Goal: Information Seeking & Learning: Learn about a topic

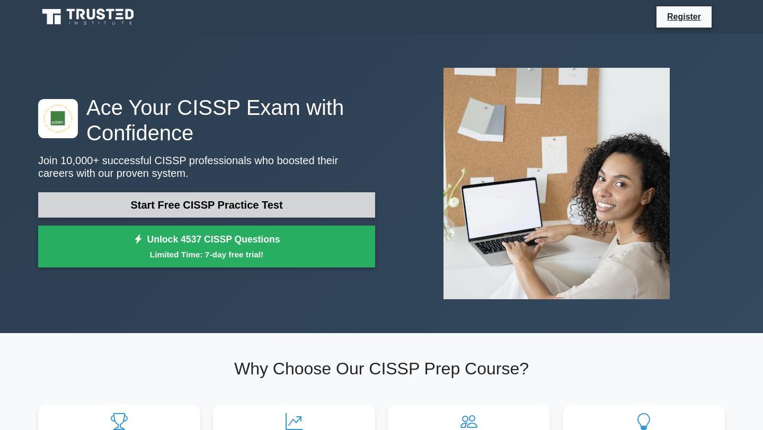
click at [269, 212] on link "Start Free CISSP Practice Test" at bounding box center [206, 204] width 337 height 25
click at [255, 202] on link "Start Free CISSP Practice Test" at bounding box center [206, 204] width 337 height 25
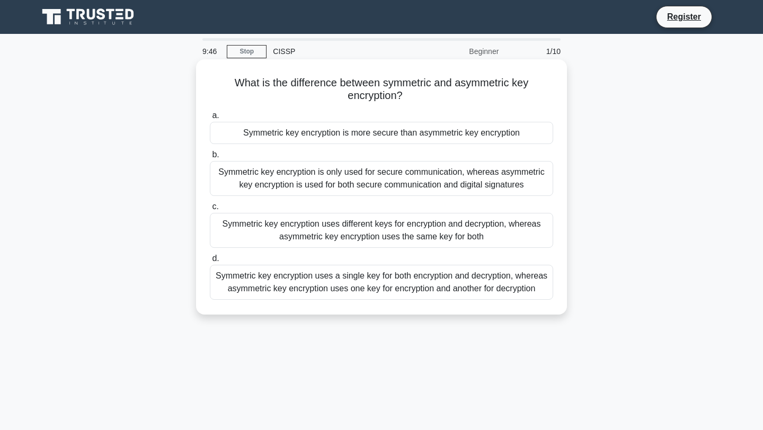
drag, startPoint x: 236, startPoint y: 82, endPoint x: 420, endPoint y: 97, distance: 183.9
click at [420, 97] on h5 "What is the difference between symmetric and asymmetric key encryption? .spinne…" at bounding box center [381, 89] width 345 height 26
copy h5 "What is the difference between symmetric and asymmetric key encryption?"
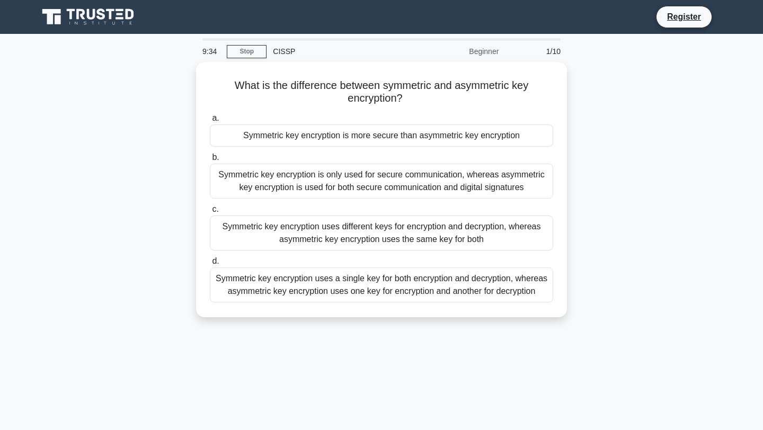
click at [602, 122] on div "What is the difference between symmetric and asymmetric key encryption? .spinne…" at bounding box center [381, 196] width 699 height 268
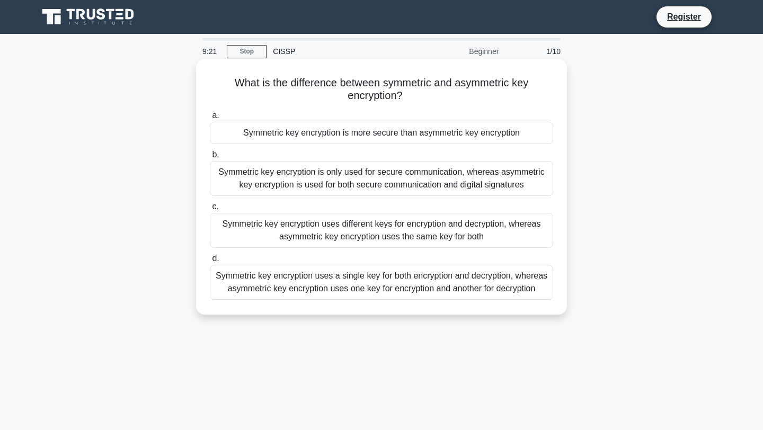
click at [306, 278] on div "Symmetric key encryption uses a single key for both encryption and decryption, …" at bounding box center [381, 282] width 343 height 35
click at [210, 262] on input "d. Symmetric key encryption uses a single key for both encryption and decryptio…" at bounding box center [210, 258] width 0 height 7
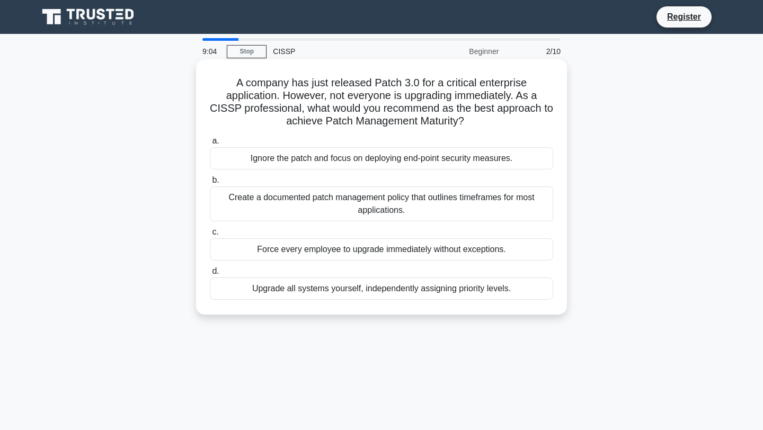
drag, startPoint x: 233, startPoint y: 84, endPoint x: 473, endPoint y: 123, distance: 242.7
click at [473, 123] on h5 "A company has just released Patch 3.0 for a critical enterprise application. Ho…" at bounding box center [381, 102] width 345 height 52
copy h5 "A company has just released Patch 3.0 for a critical enterprise application. Ho…"
click at [229, 102] on h5 "A company has just released Patch 3.0 for a critical enterprise application. Ho…" at bounding box center [381, 102] width 345 height 52
drag, startPoint x: 233, startPoint y: 81, endPoint x: 530, endPoint y: 291, distance: 364.6
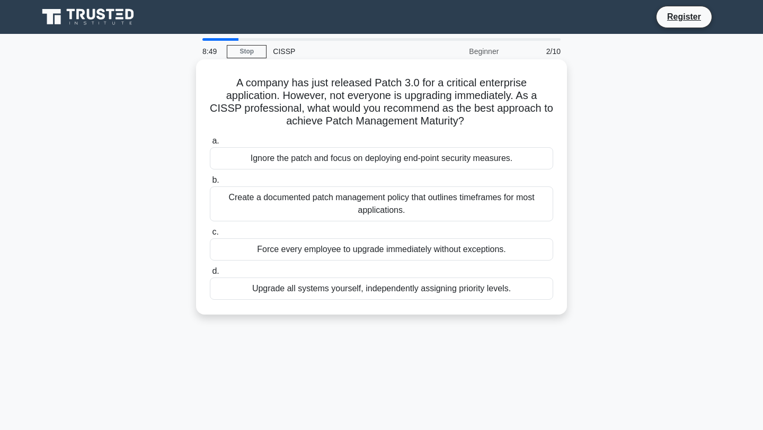
click at [530, 291] on div "A company has just released Patch 3.0 for a critical enterprise application. Ho…" at bounding box center [381, 187] width 362 height 247
copy div "A company has just released Patch 3.0 for a critical enterprise application. Ho…"
click at [316, 201] on div "Create a documented patch management policy that outlines timeframes for most a…" at bounding box center [381, 204] width 343 height 35
click at [210, 184] on input "b. Create a documented patch management policy that outlines timeframes for mos…" at bounding box center [210, 180] width 0 height 7
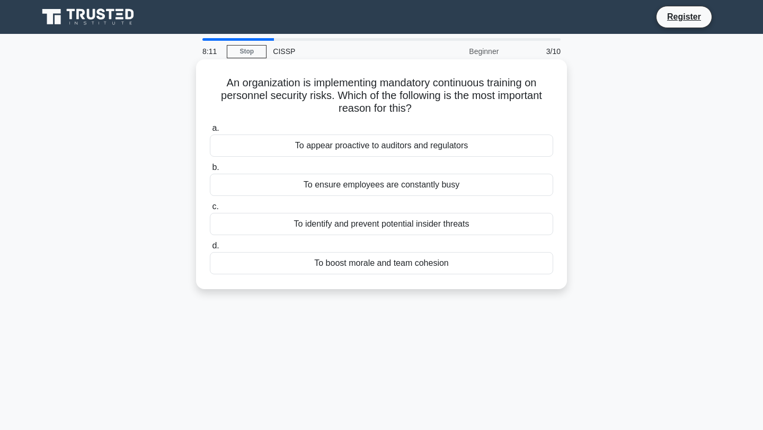
drag, startPoint x: 223, startPoint y: 84, endPoint x: 452, endPoint y: 268, distance: 294.0
click at [452, 268] on div "An organization is implementing mandatory continuous training on personnel secu…" at bounding box center [381, 174] width 362 height 221
copy div "An organization is implementing mandatory continuous training on personnel secu…"
click at [465, 75] on div "An organization is implementing mandatory continuous training on personnel secu…" at bounding box center [381, 174] width 362 height 221
click at [352, 227] on div "To identify and prevent potential insider threats" at bounding box center [381, 224] width 343 height 22
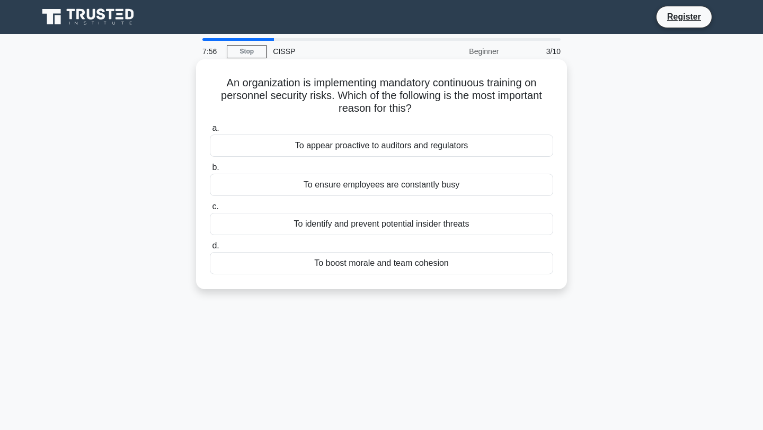
click at [210, 210] on input "c. To identify and prevent potential insider threats" at bounding box center [210, 206] width 0 height 7
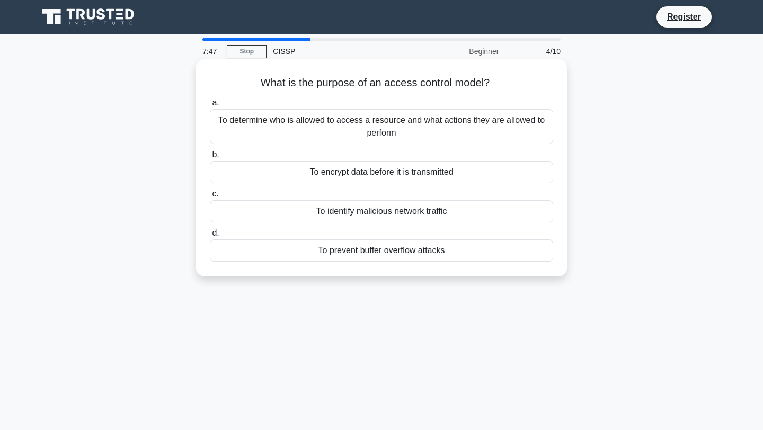
click at [281, 127] on div "To determine who is allowed to access a resource and what actions they are allo…" at bounding box center [381, 126] width 343 height 35
click at [210, 107] on input "a. To determine who is allowed to access a resource and what actions they are a…" at bounding box center [210, 103] width 0 height 7
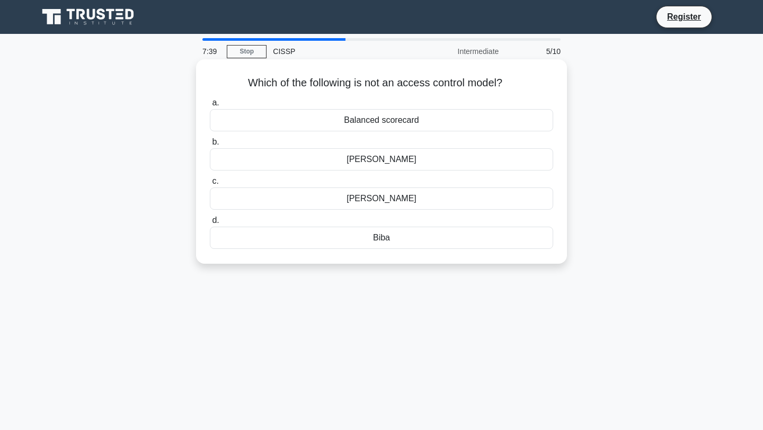
drag, startPoint x: 243, startPoint y: 82, endPoint x: 420, endPoint y: 239, distance: 236.5
click at [420, 239] on div "Which of the following is not an access control model? .spinner_0XTQ{transform-…" at bounding box center [381, 162] width 362 height 196
copy div "Which of the following is not an access control model? .spinner_0XTQ{transform-…"
click at [414, 127] on div "Balanced scorecard" at bounding box center [381, 120] width 343 height 22
click at [210, 107] on input "a. Balanced scorecard" at bounding box center [210, 103] width 0 height 7
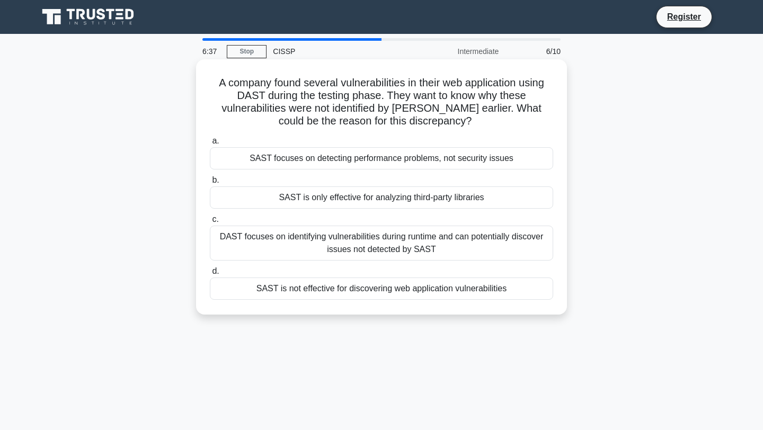
click at [282, 295] on div "SAST is not effective for discovering web application vulnerabilities" at bounding box center [381, 289] width 343 height 22
click at [210, 275] on input "d. SAST is not effective for discovering web application vulnerabilities" at bounding box center [210, 271] width 0 height 7
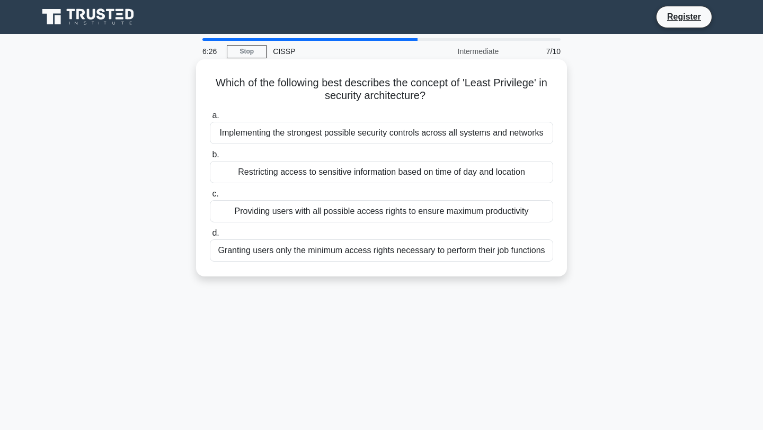
drag, startPoint x: 217, startPoint y: 83, endPoint x: 546, endPoint y: 257, distance: 372.4
click at [546, 257] on div "Which of the following best describes the concept of 'Least Privilege' in secur…" at bounding box center [381, 168] width 362 height 209
copy div "Which of the following best describes the concept of 'Least Privilege' in secur…"
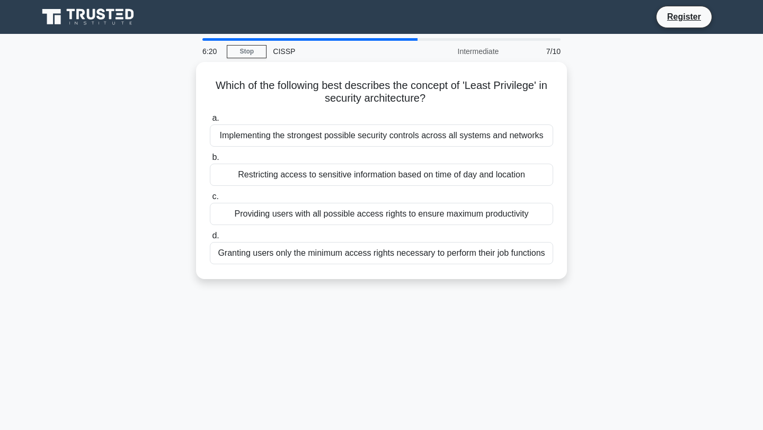
click at [283, 289] on div "Which of the following best describes the concept of 'Least Privilege' in secur…" at bounding box center [381, 177] width 699 height 230
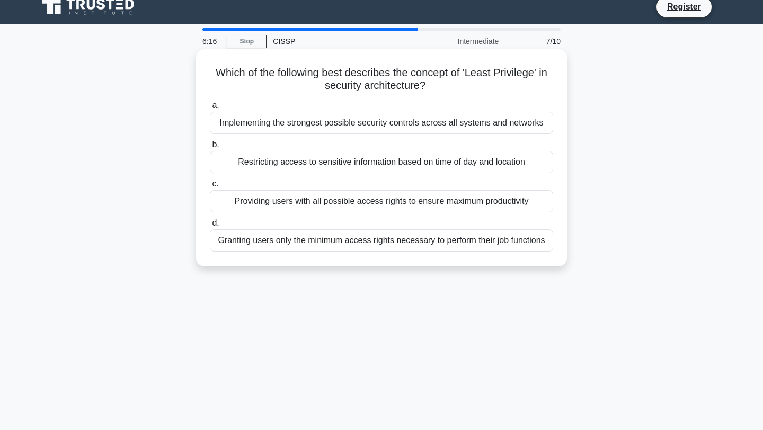
scroll to position [12, 0]
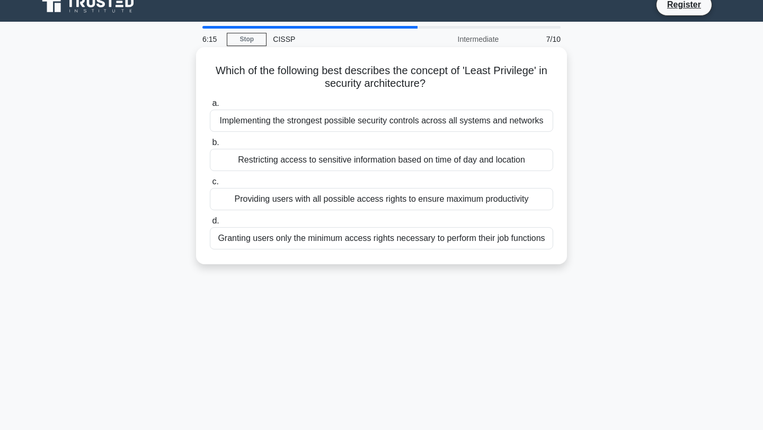
click at [301, 238] on div "Granting users only the minimum access rights necessary to perform their job fu…" at bounding box center [381, 238] width 343 height 22
click at [210, 225] on input "d. Granting users only the minimum access rights necessary to perform their job…" at bounding box center [210, 221] width 0 height 7
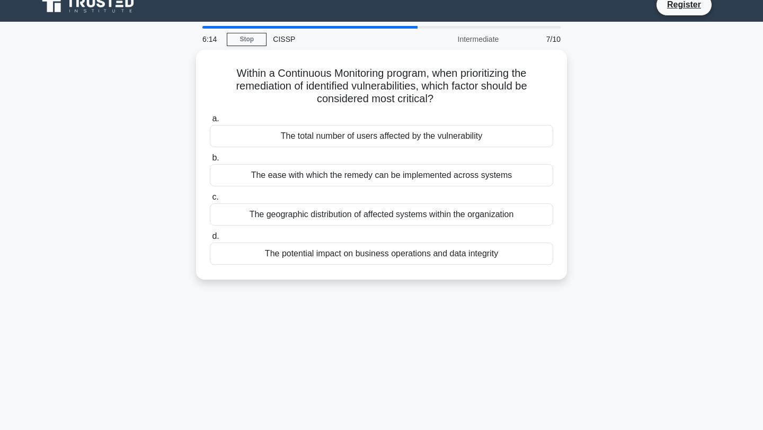
scroll to position [0, 0]
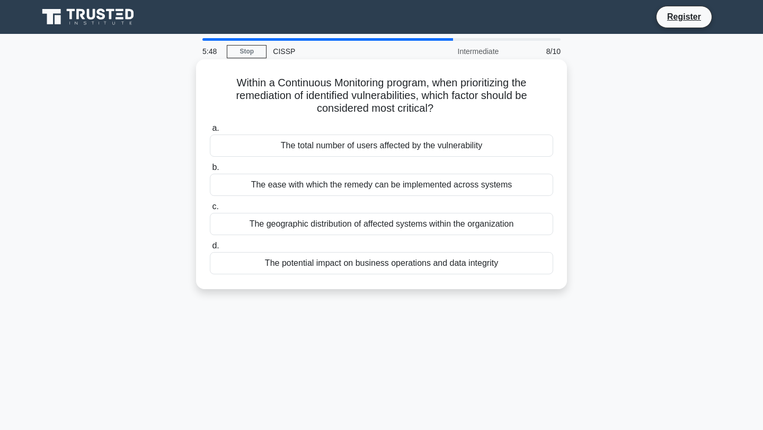
click at [300, 260] on div "The potential impact on business operations and data integrity" at bounding box center [381, 263] width 343 height 22
click at [210, 250] on input "d. The potential impact on business operations and data integrity" at bounding box center [210, 246] width 0 height 7
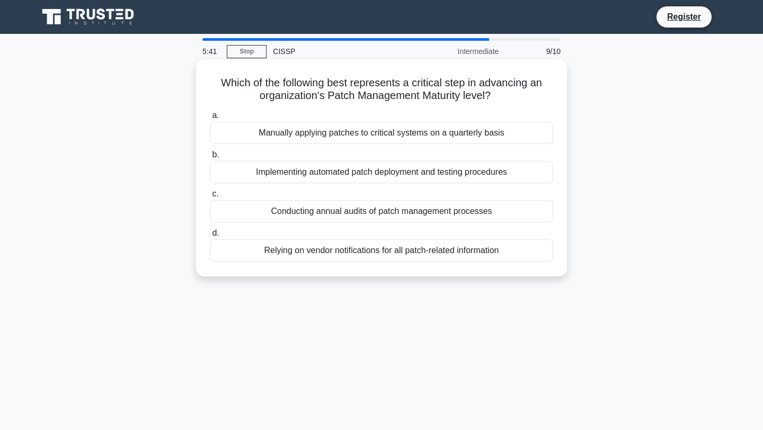
drag, startPoint x: 216, startPoint y: 78, endPoint x: 552, endPoint y: 251, distance: 377.7
click at [552, 251] on div "Which of the following best represents a critical step in advancing an organiza…" at bounding box center [381, 168] width 362 height 209
copy div "Which of the following best represents a critical step in advancing an organiza…"
click at [306, 171] on div "Implementing automated patch deployment and testing procedures" at bounding box center [381, 172] width 343 height 22
click at [210, 158] on input "b. Implementing automated patch deployment and testing procedures" at bounding box center [210, 155] width 0 height 7
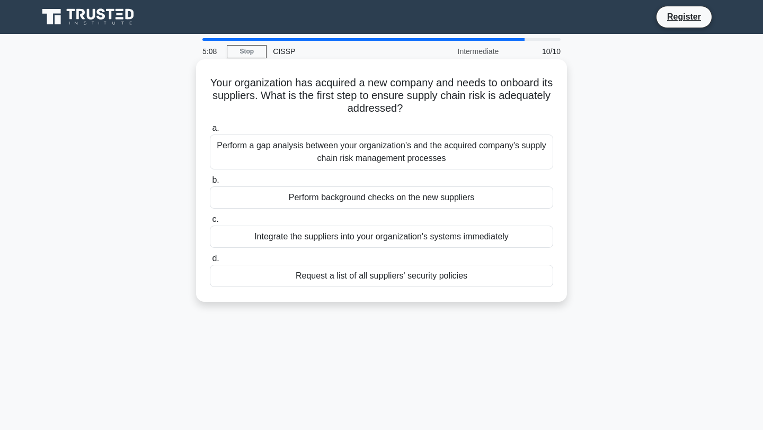
click at [289, 200] on div "Perform background checks on the new suppliers" at bounding box center [381, 198] width 343 height 22
click at [210, 184] on input "b. Perform background checks on the new suppliers" at bounding box center [210, 180] width 0 height 7
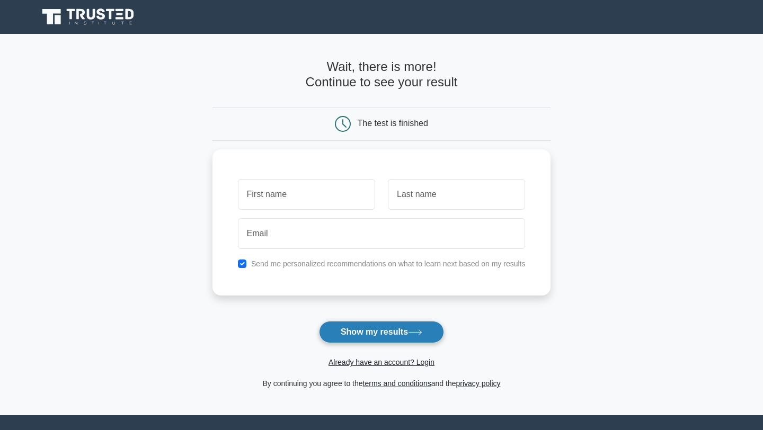
click at [341, 326] on button "Show my results" at bounding box center [381, 332] width 125 height 22
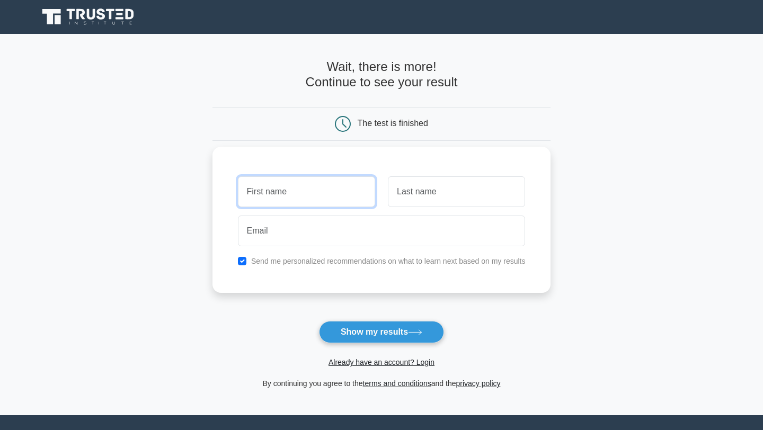
click at [285, 199] on input "text" at bounding box center [306, 191] width 137 height 31
type input "[PERSON_NAME]"
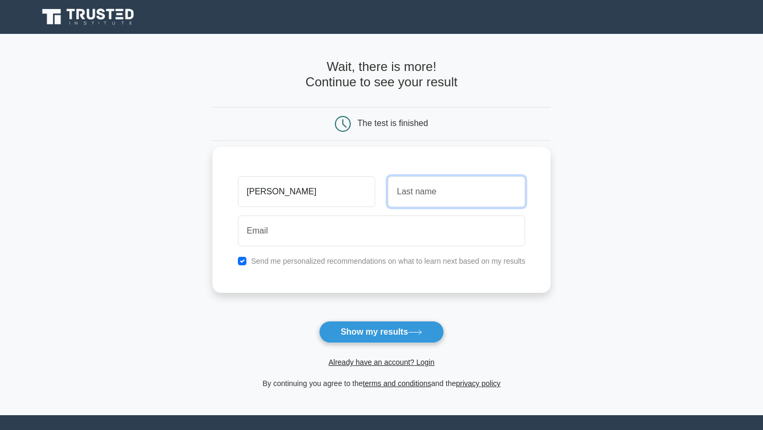
click at [412, 196] on input "text" at bounding box center [456, 191] width 137 height 31
type input "[PERSON_NAME]"
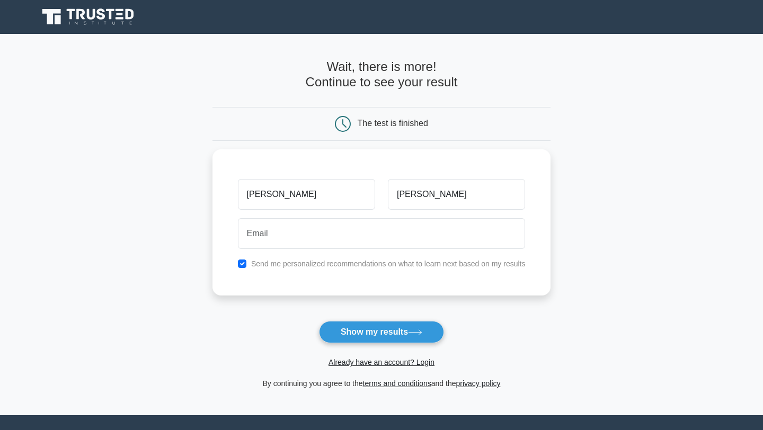
click at [377, 347] on div "Already have an account? Login" at bounding box center [381, 355] width 339 height 25
click at [377, 337] on button "Show my results" at bounding box center [381, 332] width 125 height 22
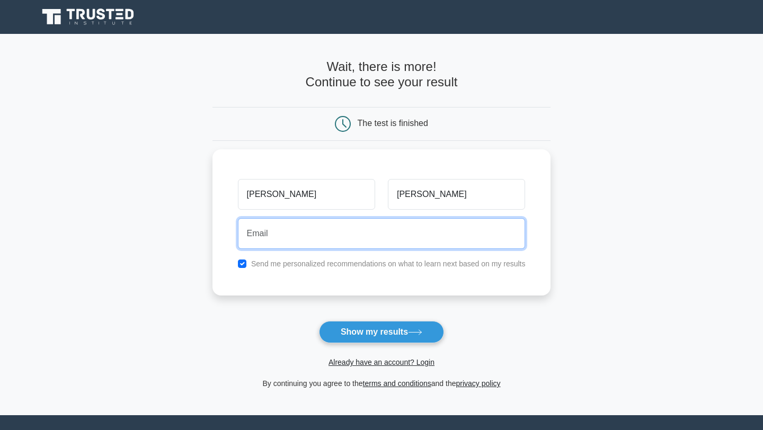
type input "alex_castro26@hotmail.com"
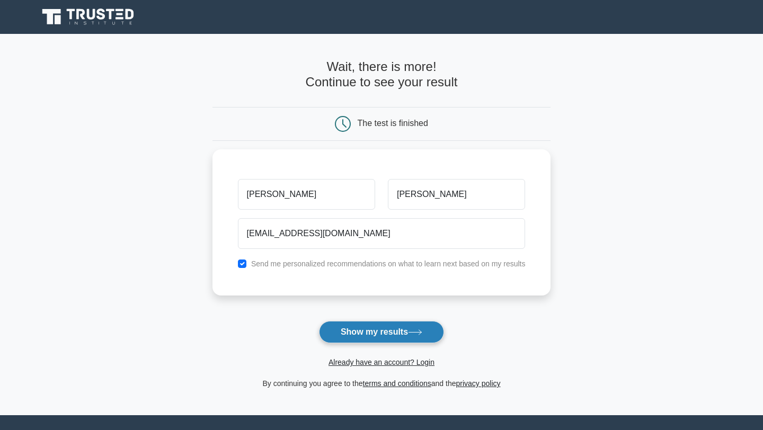
click at [363, 334] on button "Show my results" at bounding box center [381, 332] width 125 height 22
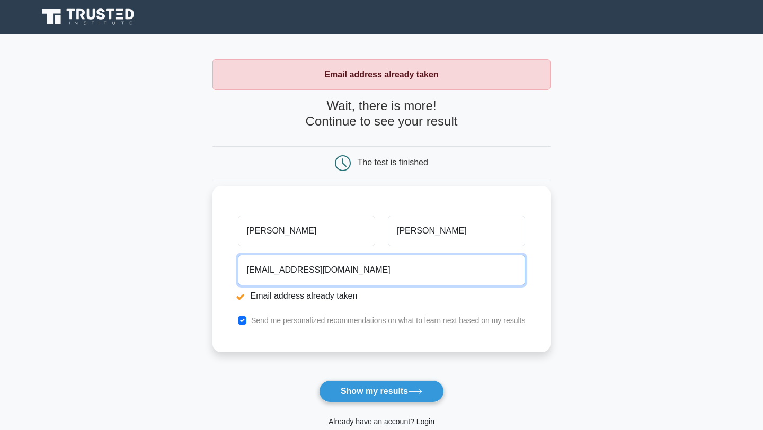
click at [366, 277] on input "alex_castro26@hotmail.com" at bounding box center [382, 270] width 288 height 31
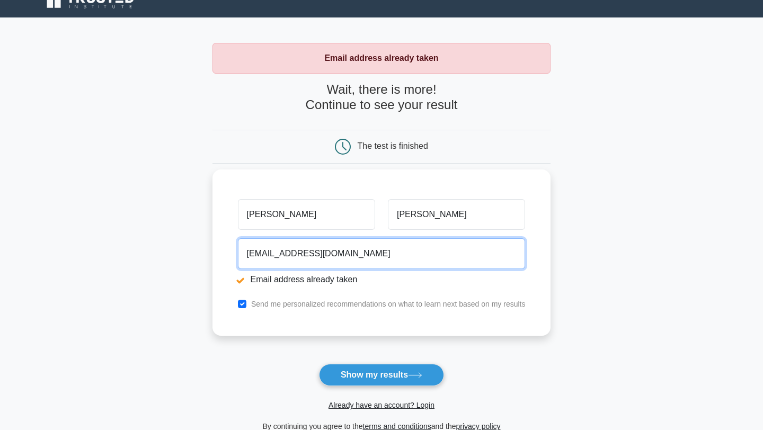
scroll to position [17, 0]
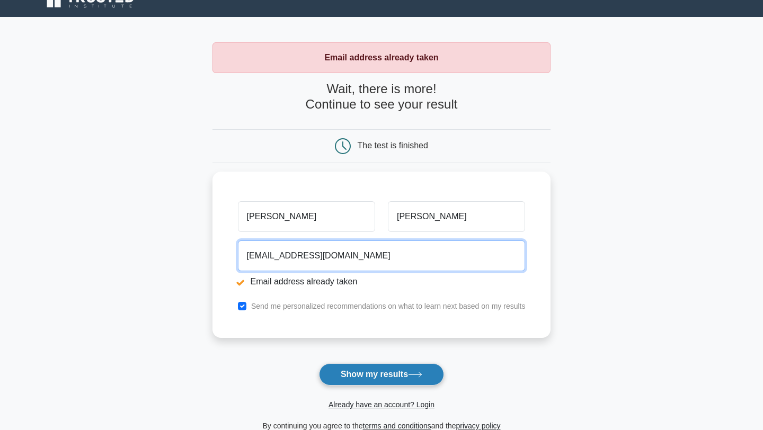
type input "blueboy0526@gmail.com"
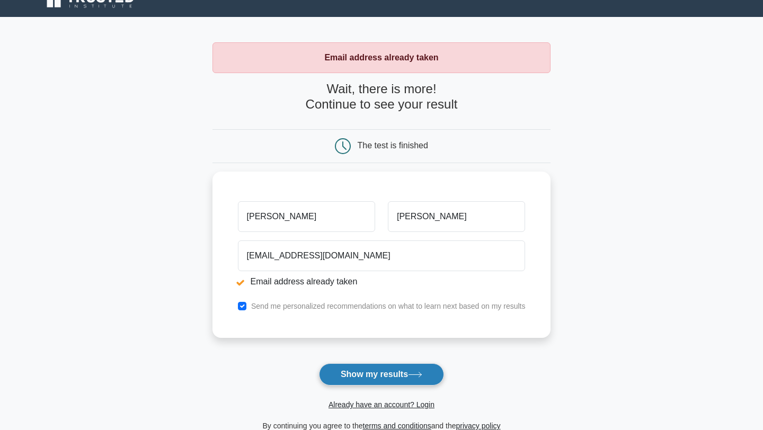
click at [348, 369] on button "Show my results" at bounding box center [381, 374] width 125 height 22
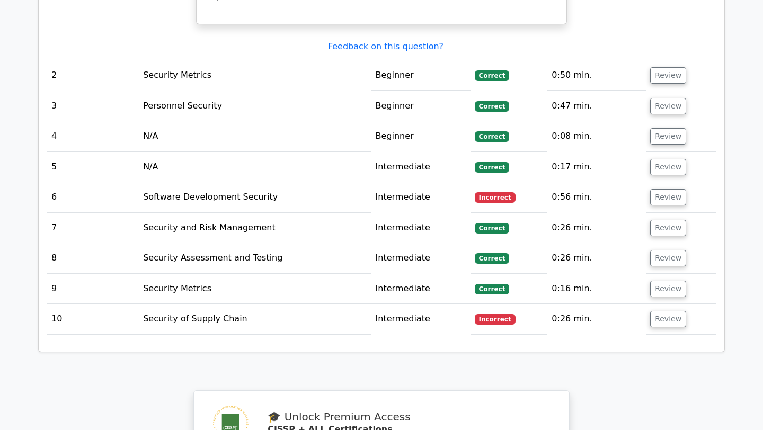
scroll to position [1237, 0]
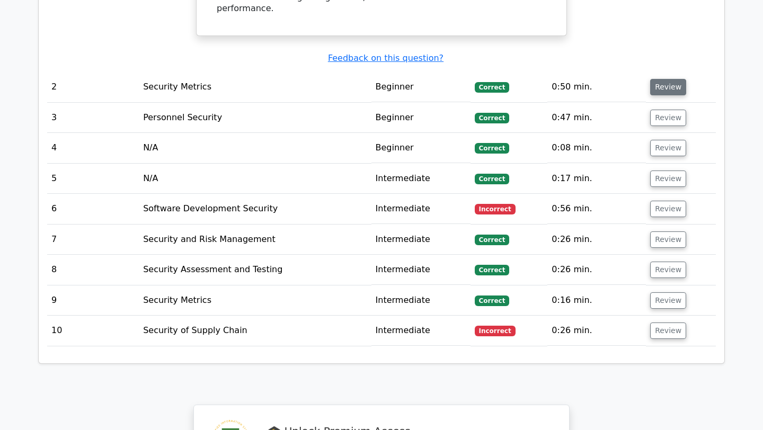
click at [663, 79] on button "Review" at bounding box center [668, 87] width 36 height 16
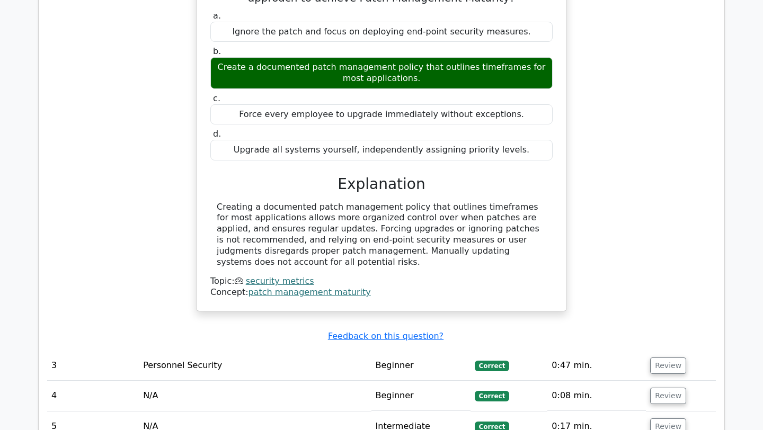
scroll to position [1664, 0]
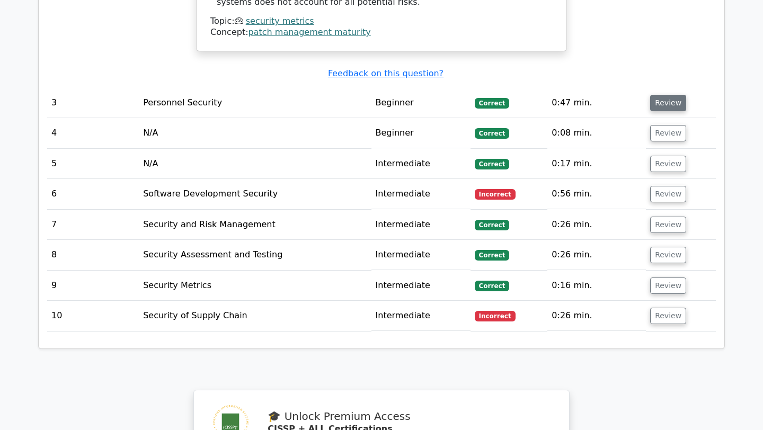
click at [669, 95] on button "Review" at bounding box center [668, 103] width 36 height 16
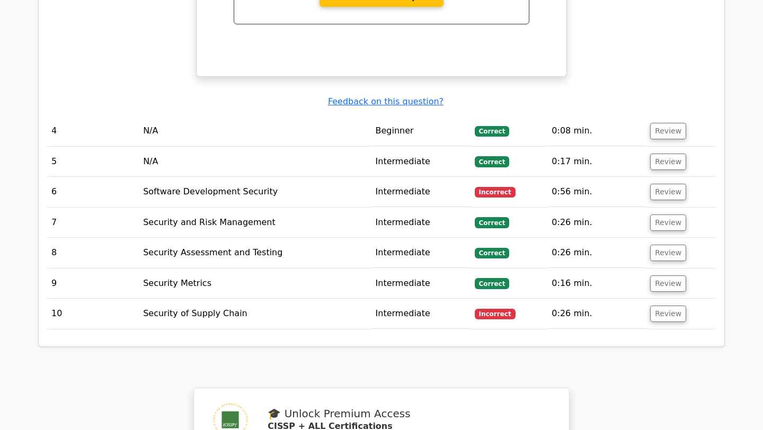
scroll to position [2184, 0]
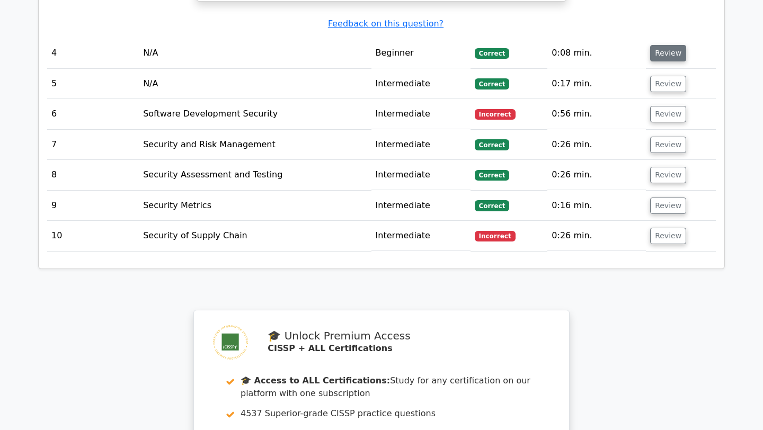
click at [659, 45] on button "Review" at bounding box center [668, 53] width 36 height 16
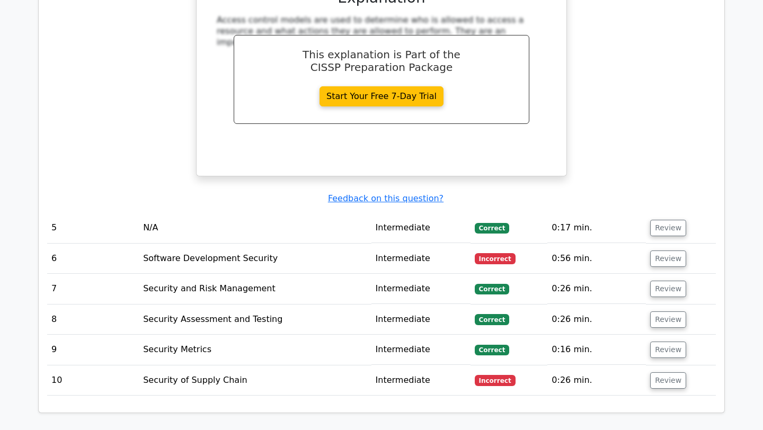
scroll to position [2564, 0]
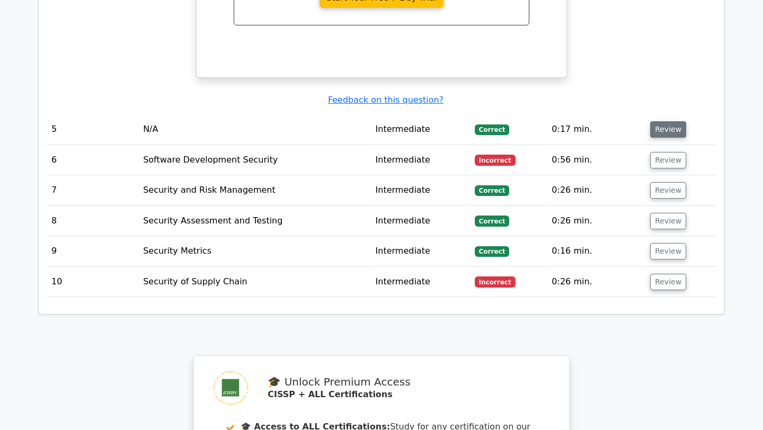
click at [666, 122] on button "Review" at bounding box center [668, 129] width 36 height 16
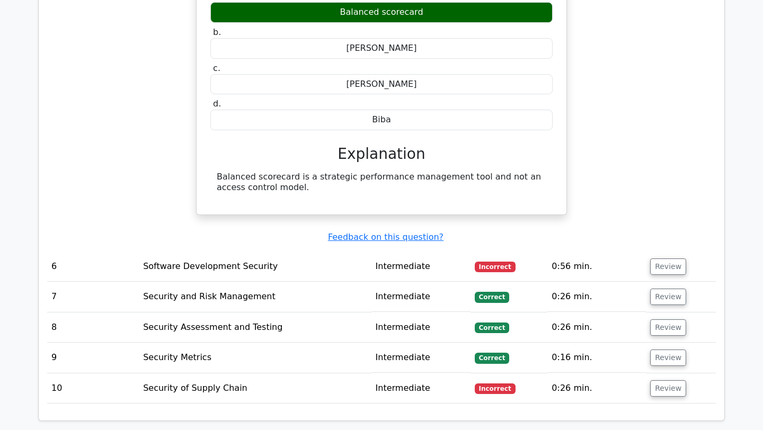
scroll to position [2888, 0]
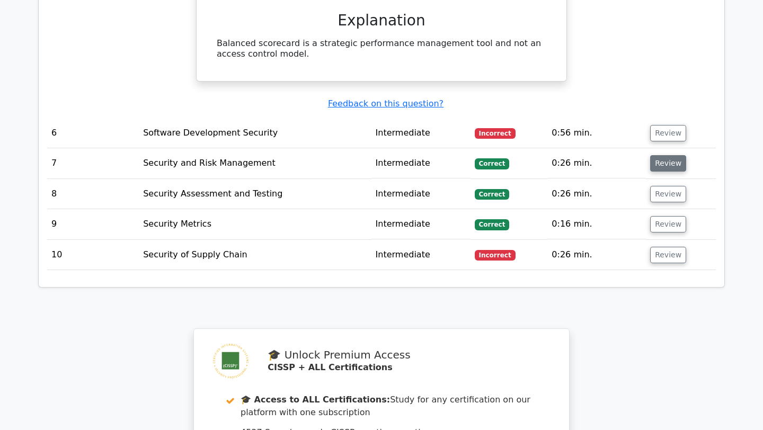
click at [659, 155] on button "Review" at bounding box center [668, 163] width 36 height 16
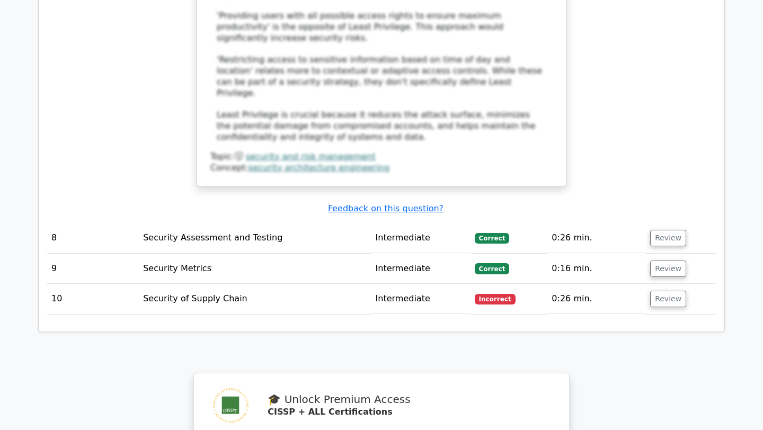
scroll to position [3581, 0]
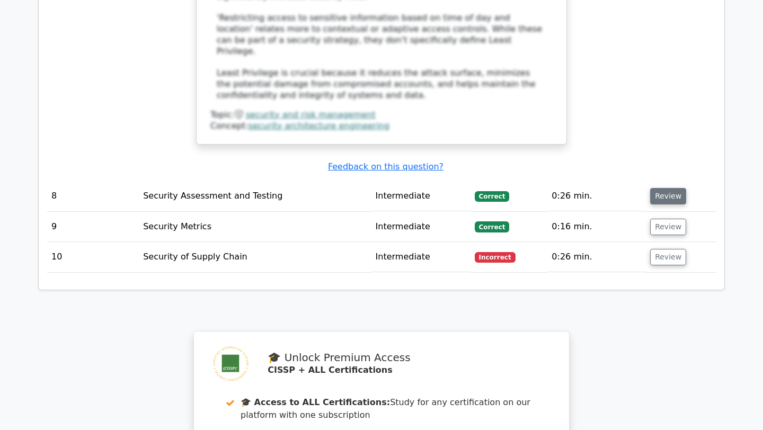
click at [666, 188] on button "Review" at bounding box center [668, 196] width 36 height 16
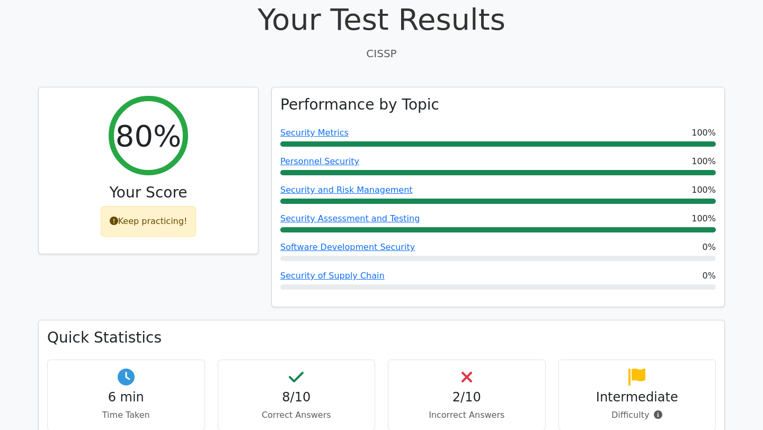
scroll to position [350, 0]
